Goal: Task Accomplishment & Management: Manage account settings

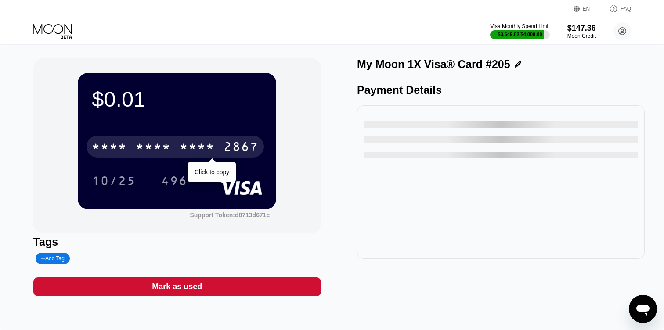
click at [234, 152] on div "2867" at bounding box center [241, 148] width 35 height 14
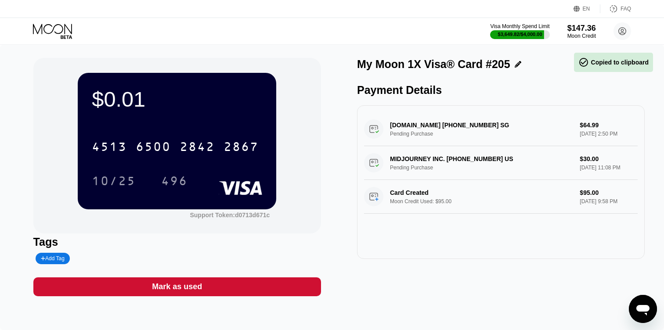
click at [62, 31] on icon at bounding box center [53, 31] width 41 height 15
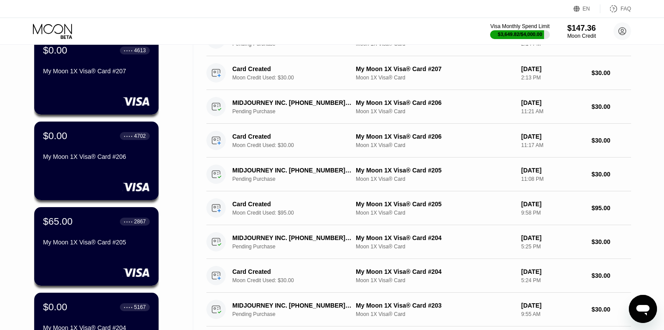
scroll to position [83, 0]
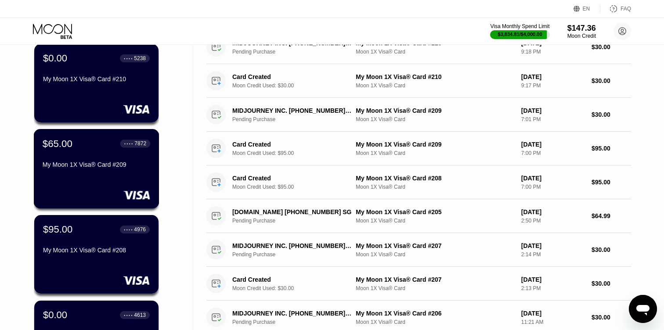
scroll to position [59, 0]
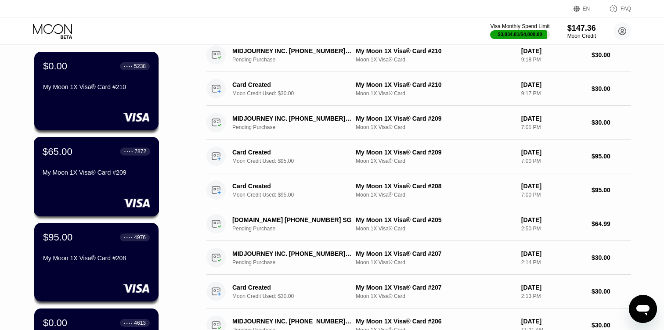
click at [103, 184] on div "$65.00 ● ● ● ● 7872 My Moon 1X Visa® Card #209" at bounding box center [97, 177] width 126 height 80
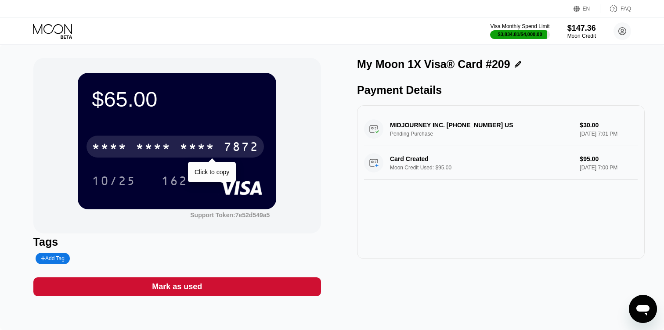
click at [234, 147] on div "7872" at bounding box center [241, 148] width 35 height 14
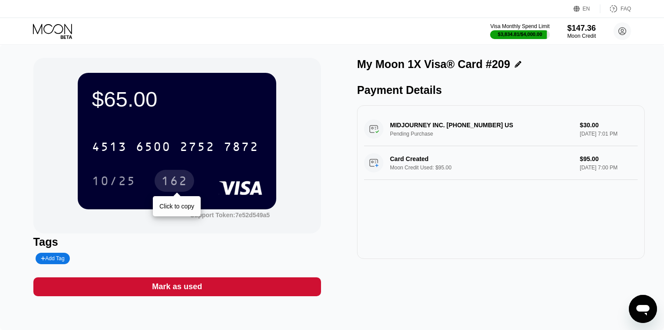
click at [174, 182] on div "162" at bounding box center [174, 182] width 26 height 14
click at [45, 29] on icon at bounding box center [53, 31] width 41 height 15
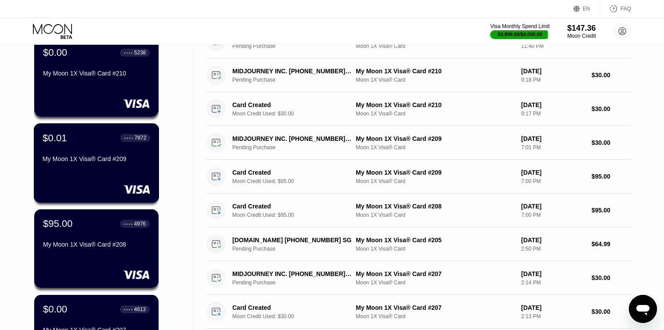
scroll to position [77, 0]
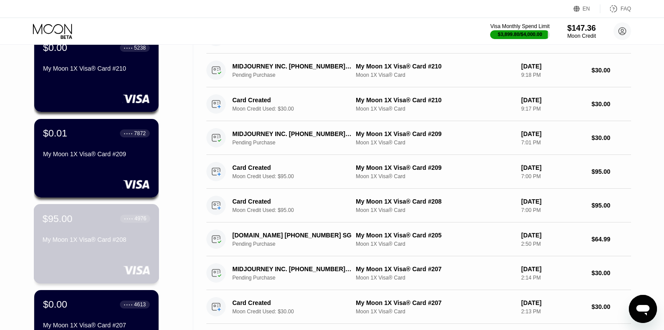
click at [95, 236] on div "My Moon 1X Visa® Card #208" at bounding box center [97, 239] width 108 height 7
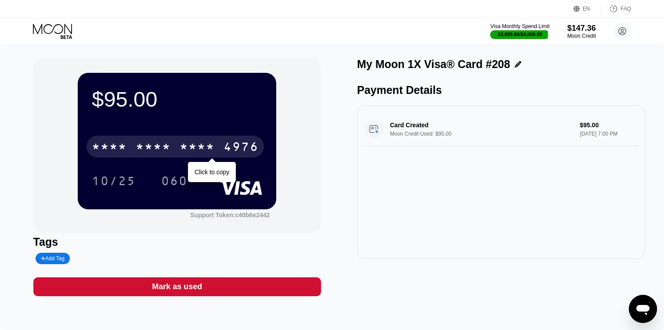
click at [238, 145] on div "4976" at bounding box center [241, 148] width 35 height 14
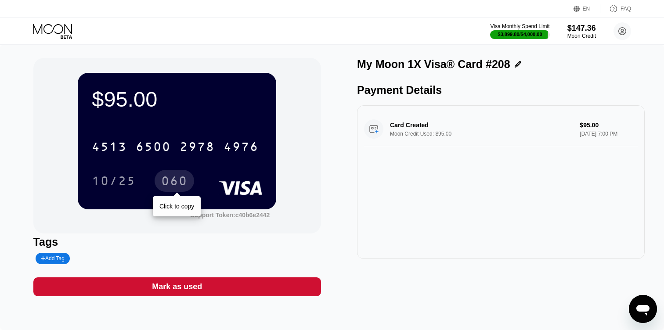
click at [173, 185] on div "060" at bounding box center [174, 182] width 26 height 14
